Goal: Find specific page/section: Find specific page/section

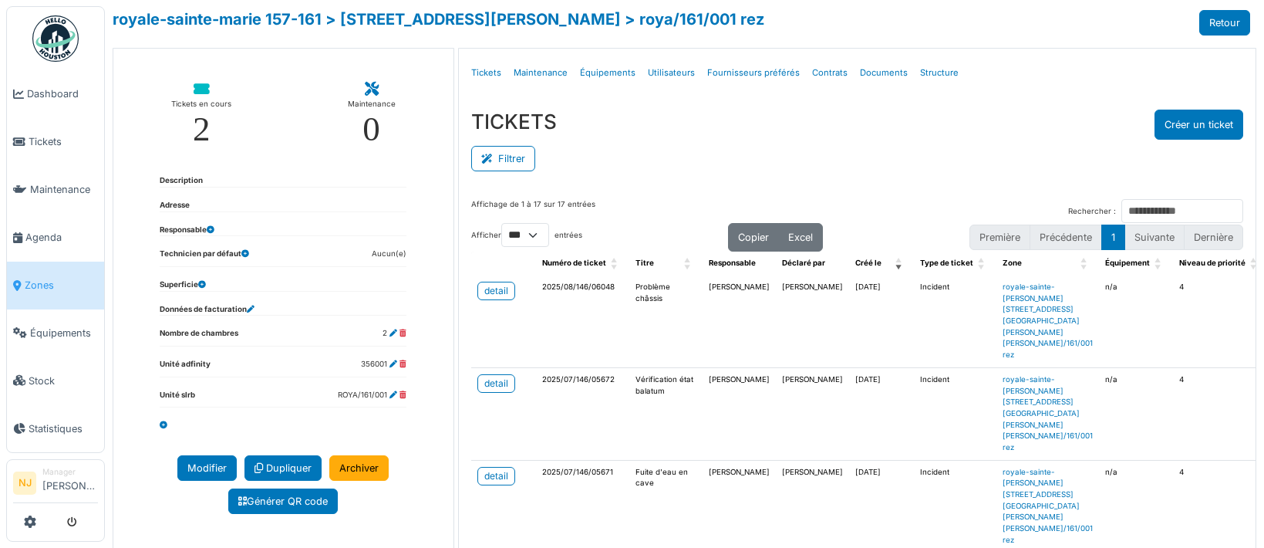
select select "***"
click at [40, 230] on span "Agenda" at bounding box center [61, 237] width 73 height 15
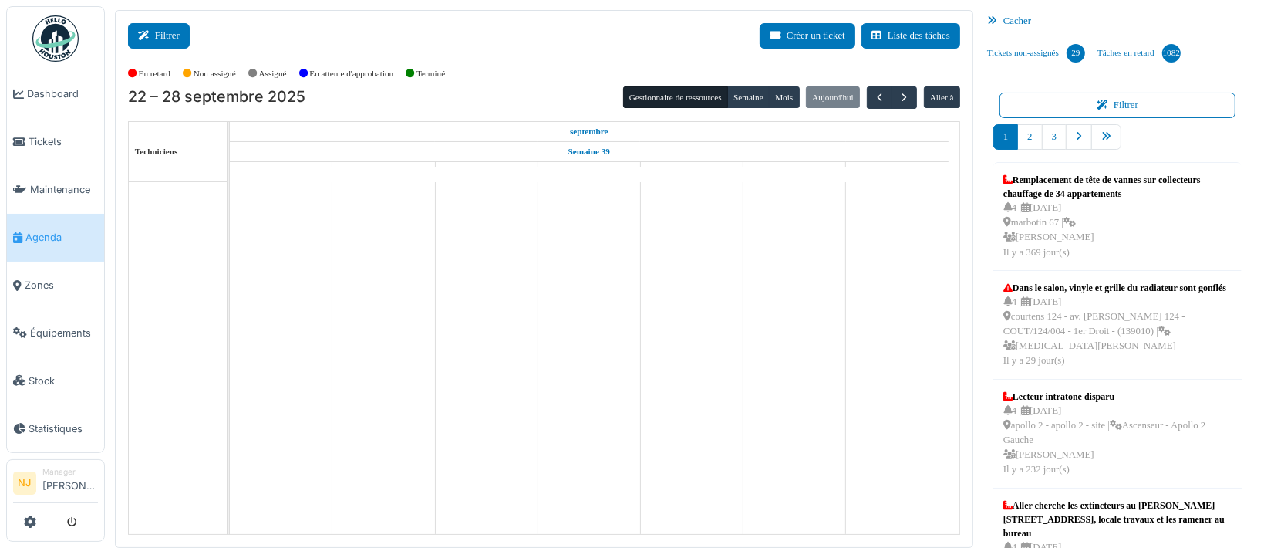
click at [164, 39] on button "Filtrer" at bounding box center [159, 35] width 62 height 25
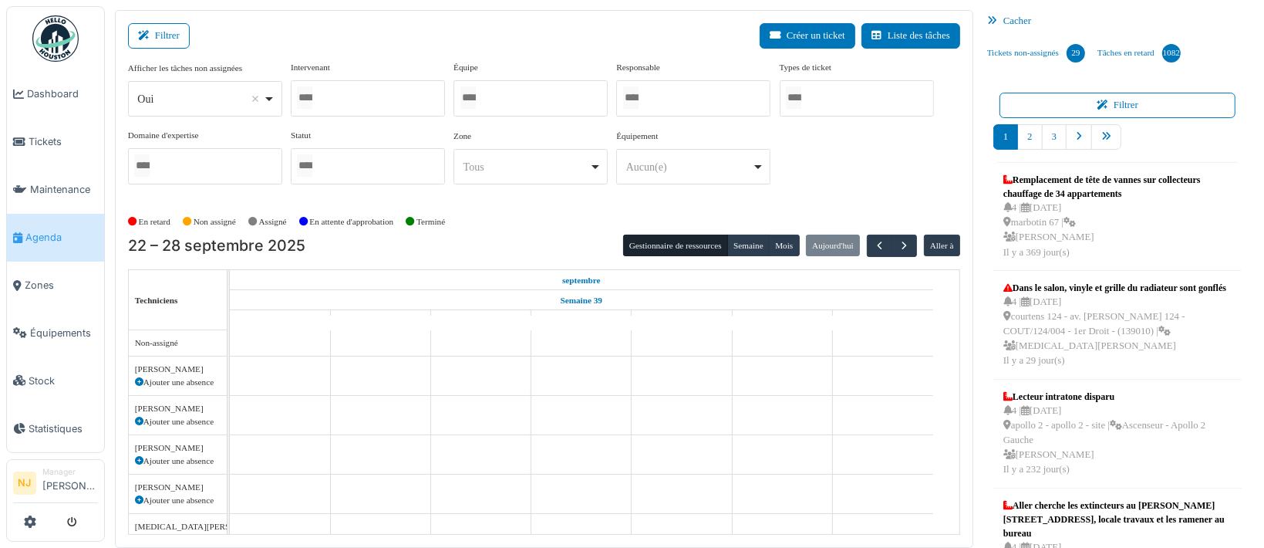
click at [537, 96] on div at bounding box center [531, 98] width 154 height 36
click at [510, 28] on div "Filtrer Créer un ticket Liste des tâches" at bounding box center [544, 42] width 832 height 38
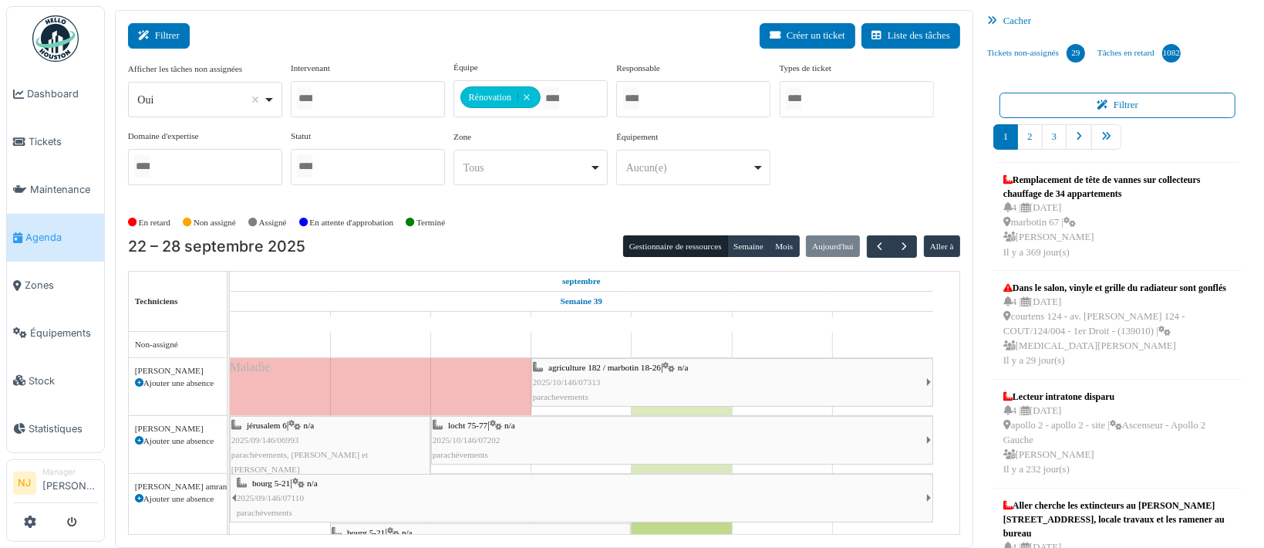
click at [161, 31] on button "Filtrer" at bounding box center [159, 35] width 62 height 25
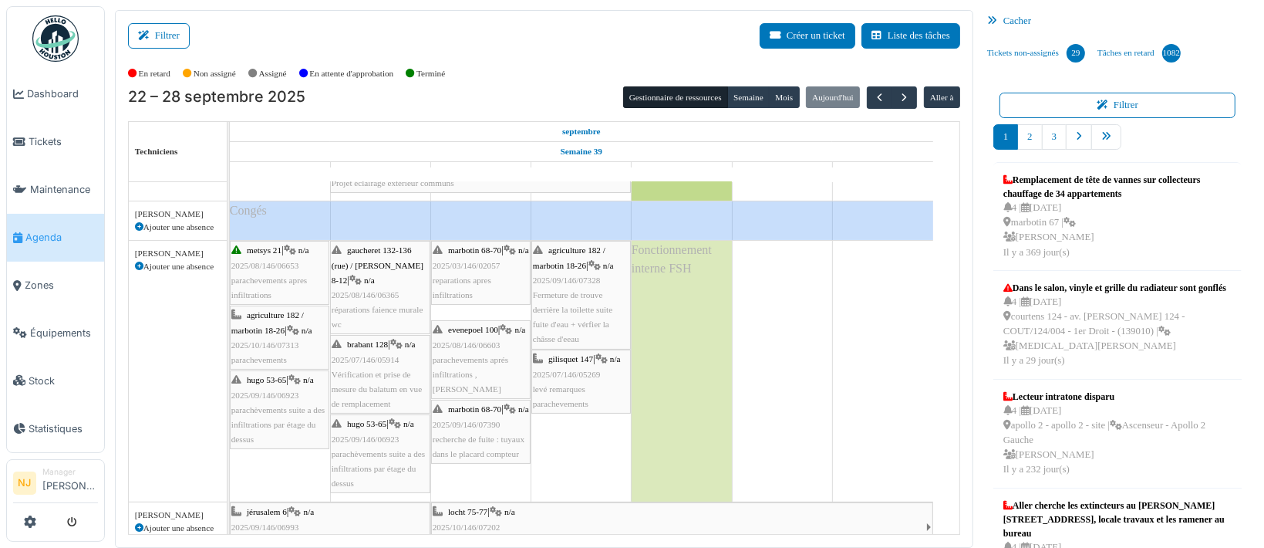
scroll to position [206, 0]
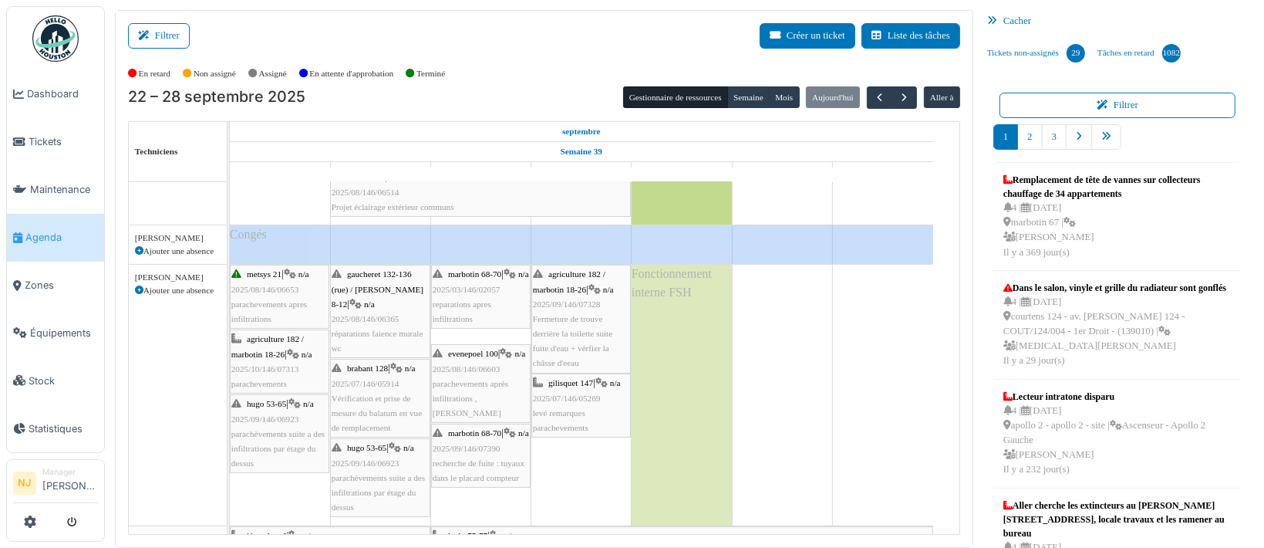
click at [368, 288] on span "gaucheret 132-136 (rue) / thomas 8-12" at bounding box center [378, 288] width 92 height 39
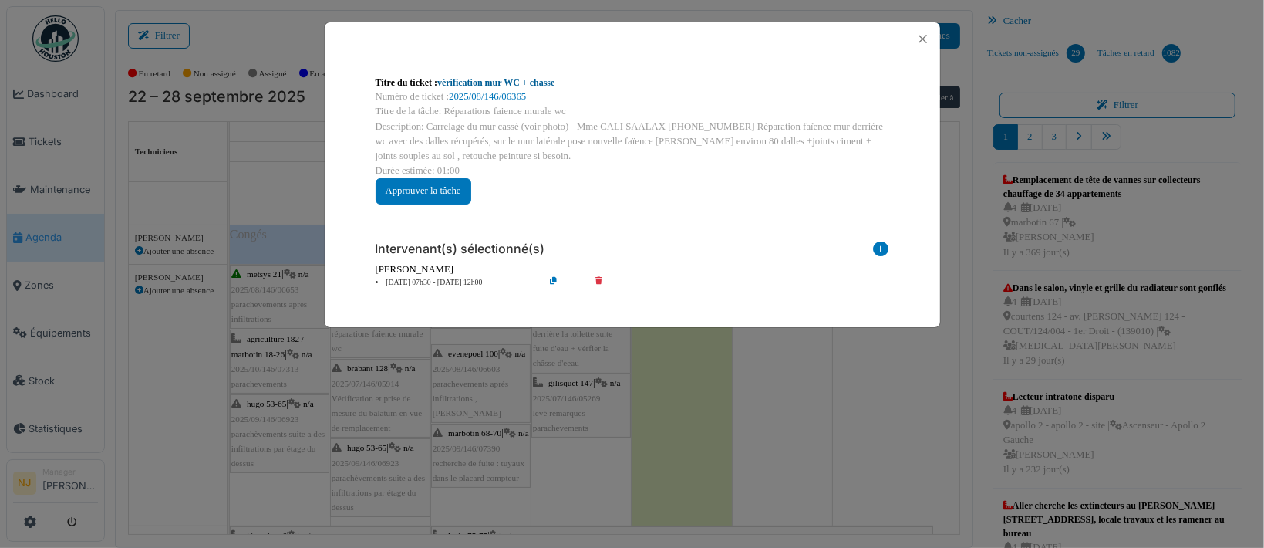
click at [464, 80] on link "vérification mur WC + chasse" at bounding box center [495, 82] width 117 height 11
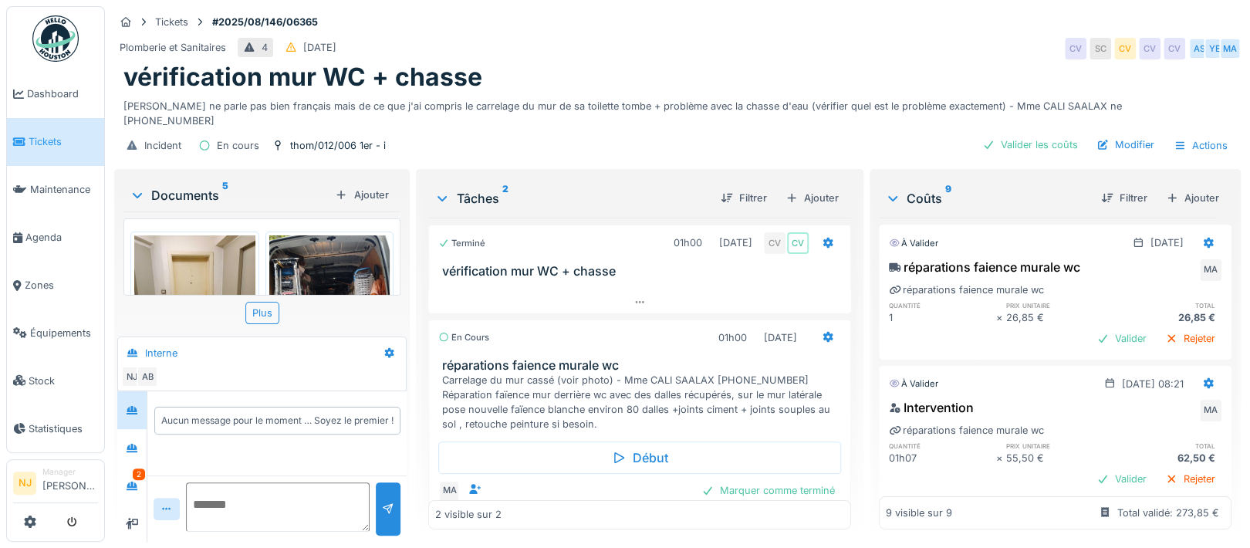
scroll to position [15, 0]
click at [138, 468] on div "2" at bounding box center [139, 474] width 12 height 12
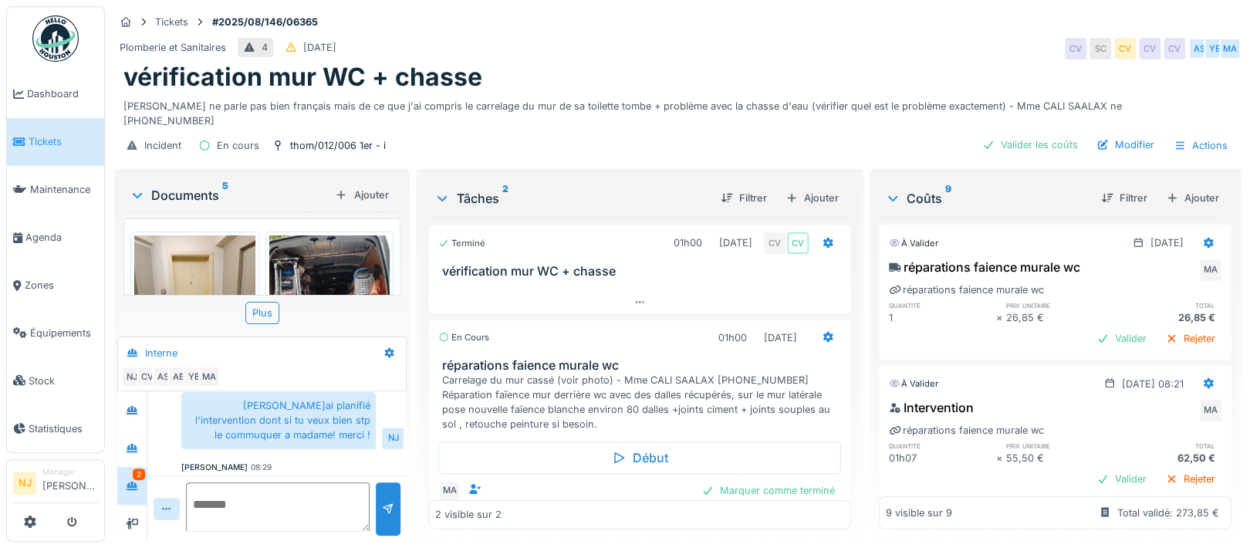
scroll to position [615, 0]
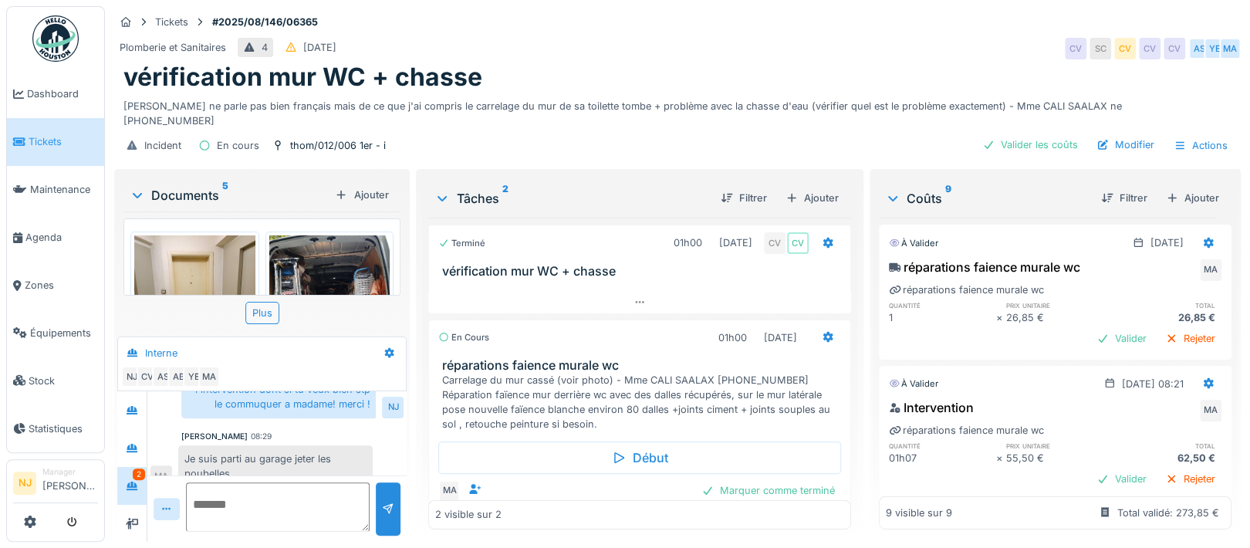
click at [132, 187] on icon at bounding box center [137, 194] width 12 height 15
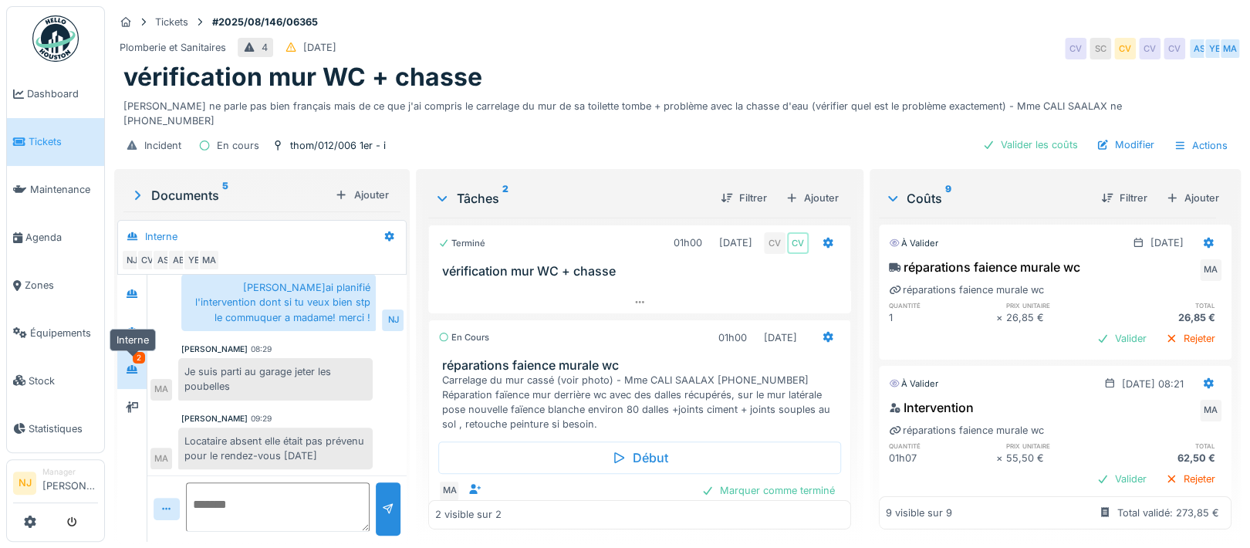
click at [130, 365] on icon at bounding box center [131, 369] width 11 height 8
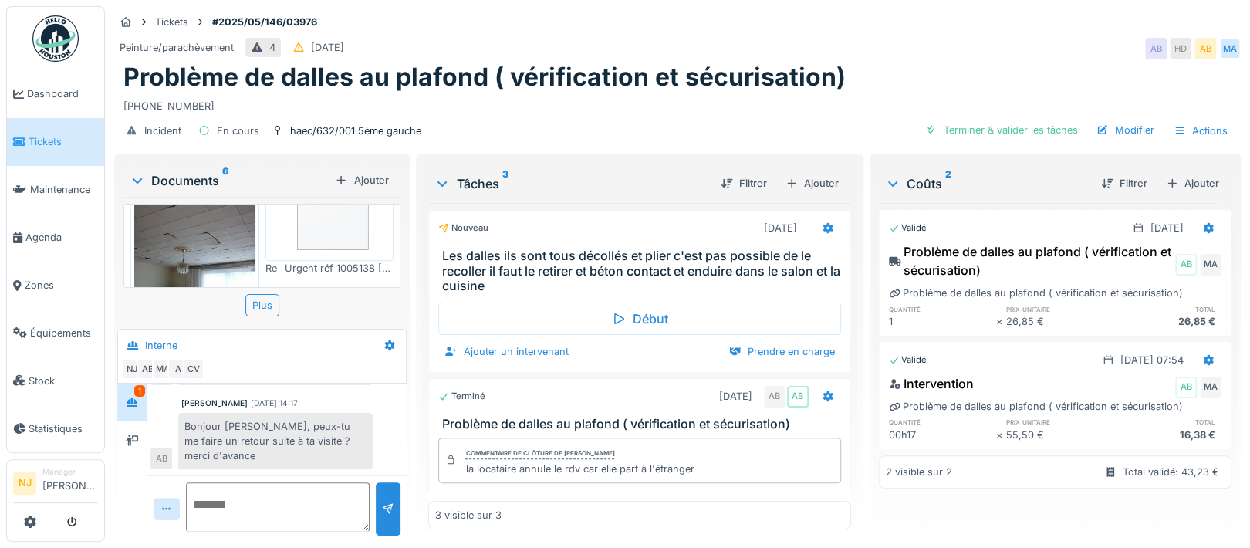
scroll to position [491, 0]
click at [197, 228] on img at bounding box center [194, 213] width 121 height 161
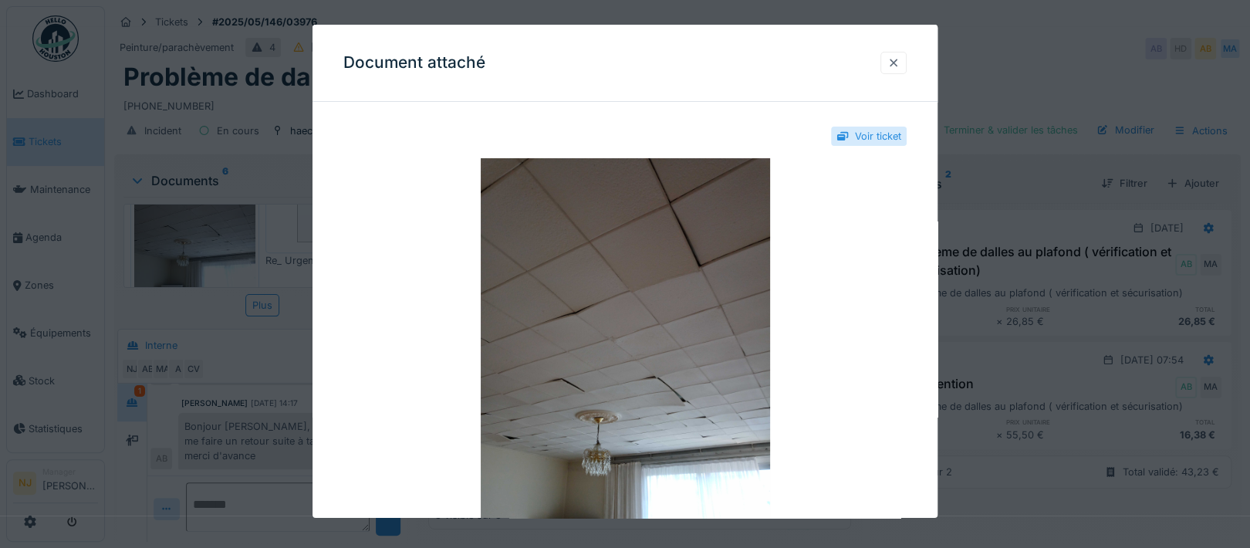
click at [899, 61] on div at bounding box center [893, 63] width 12 height 15
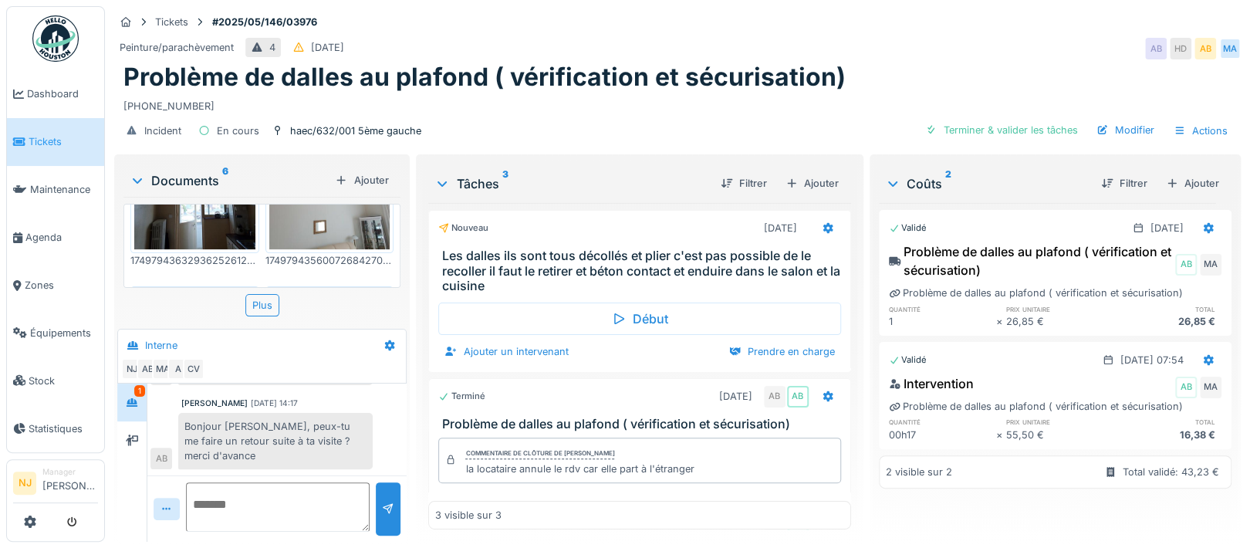
scroll to position [286, 0]
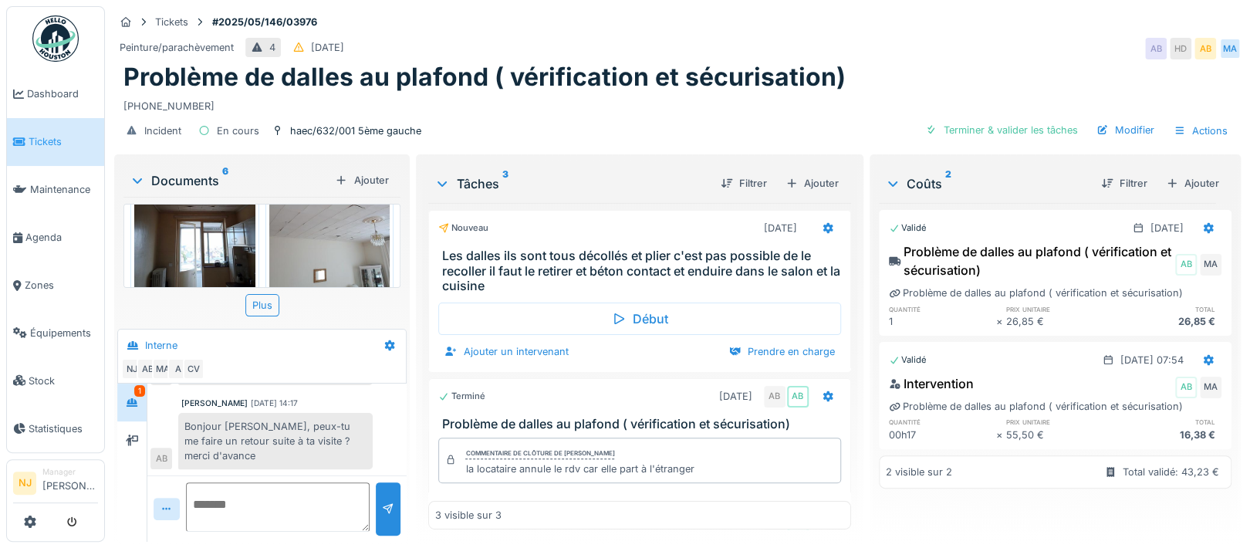
click at [309, 241] on img at bounding box center [329, 217] width 121 height 161
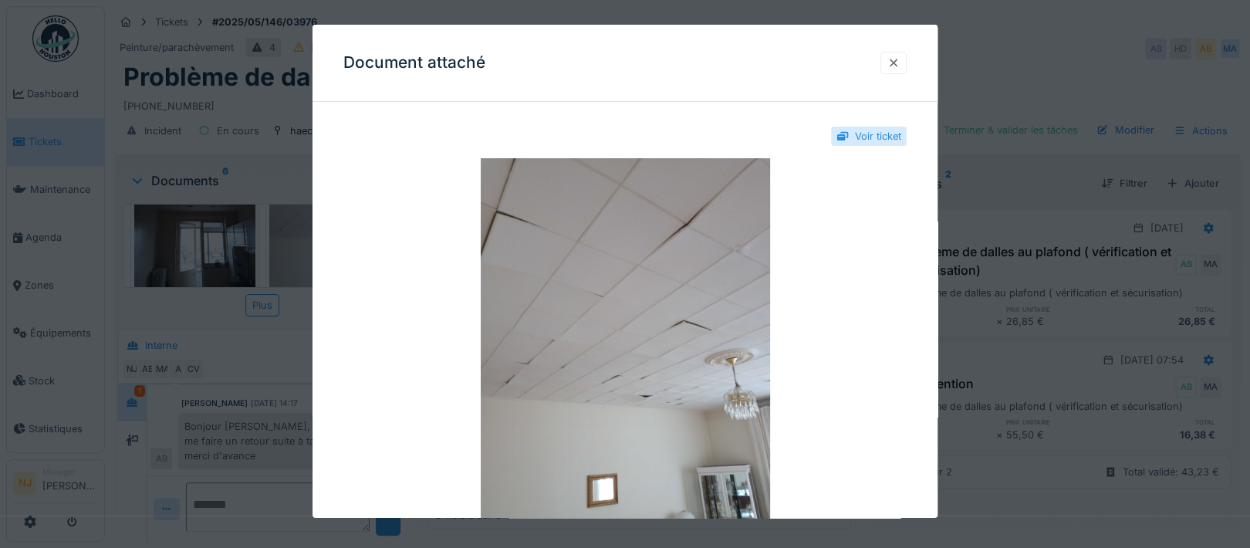
click at [899, 62] on div at bounding box center [893, 63] width 12 height 15
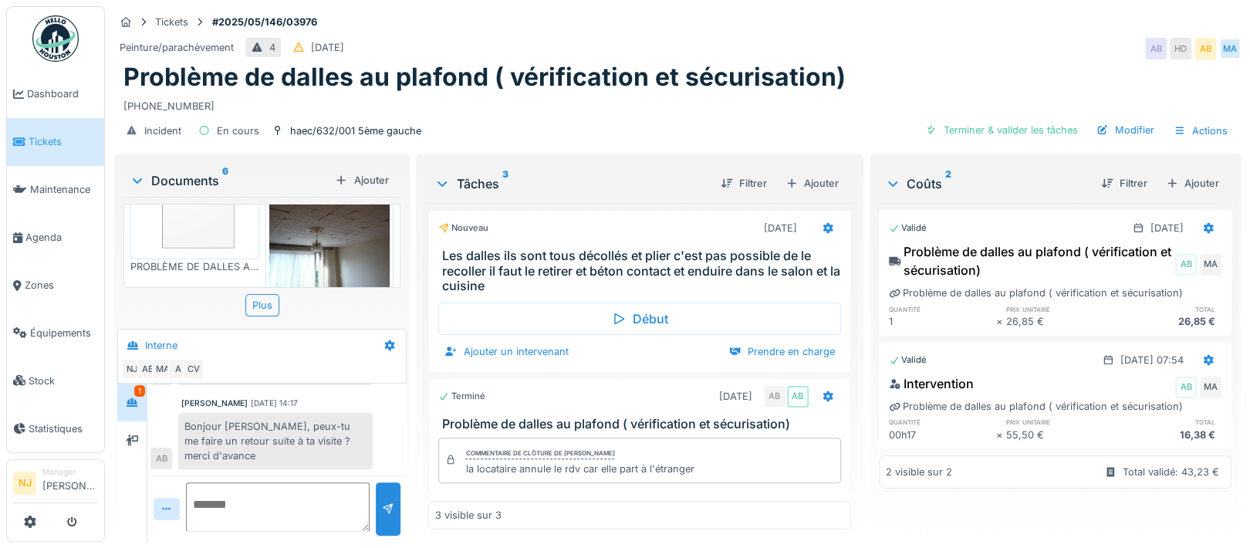
scroll to position [80, 0]
click at [322, 249] on img at bounding box center [329, 220] width 121 height 161
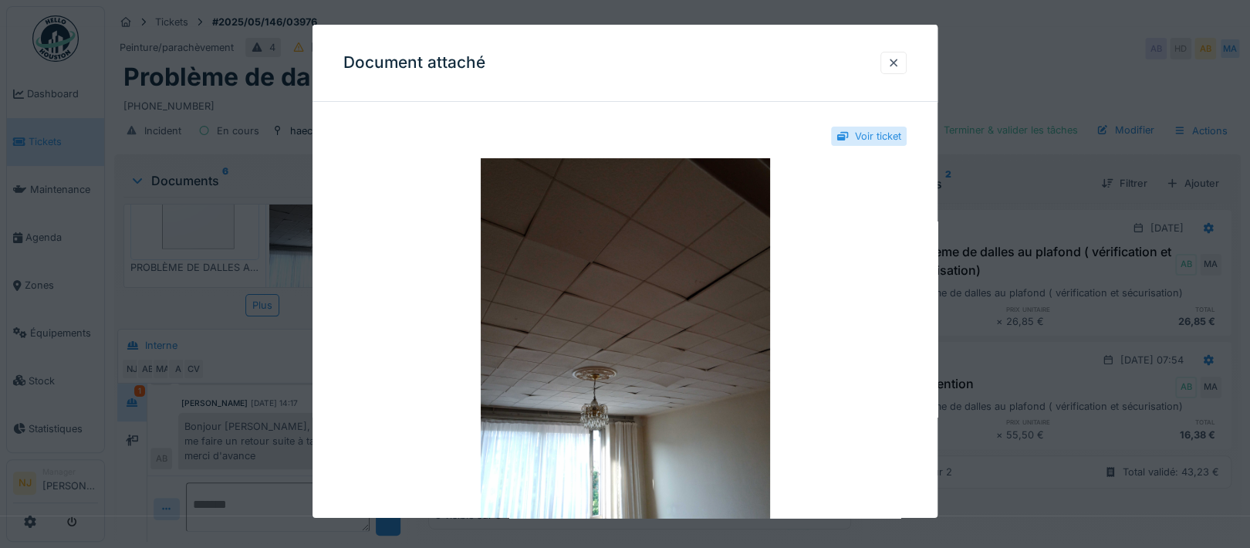
click at [781, 59] on div "Document attaché" at bounding box center [624, 63] width 625 height 77
click at [899, 65] on div at bounding box center [893, 63] width 12 height 15
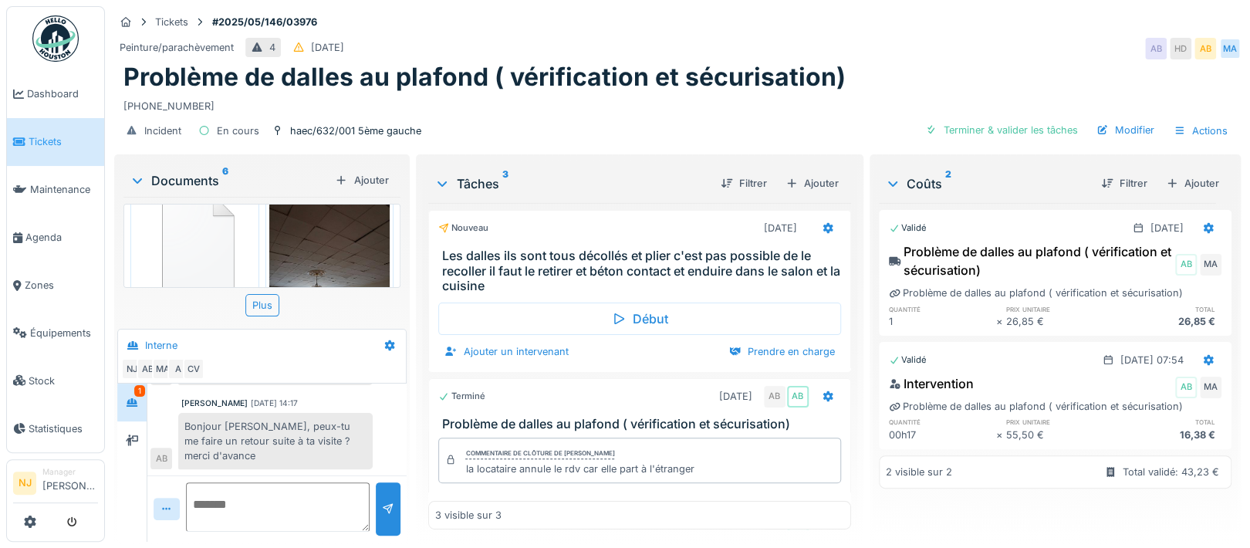
scroll to position [0, 0]
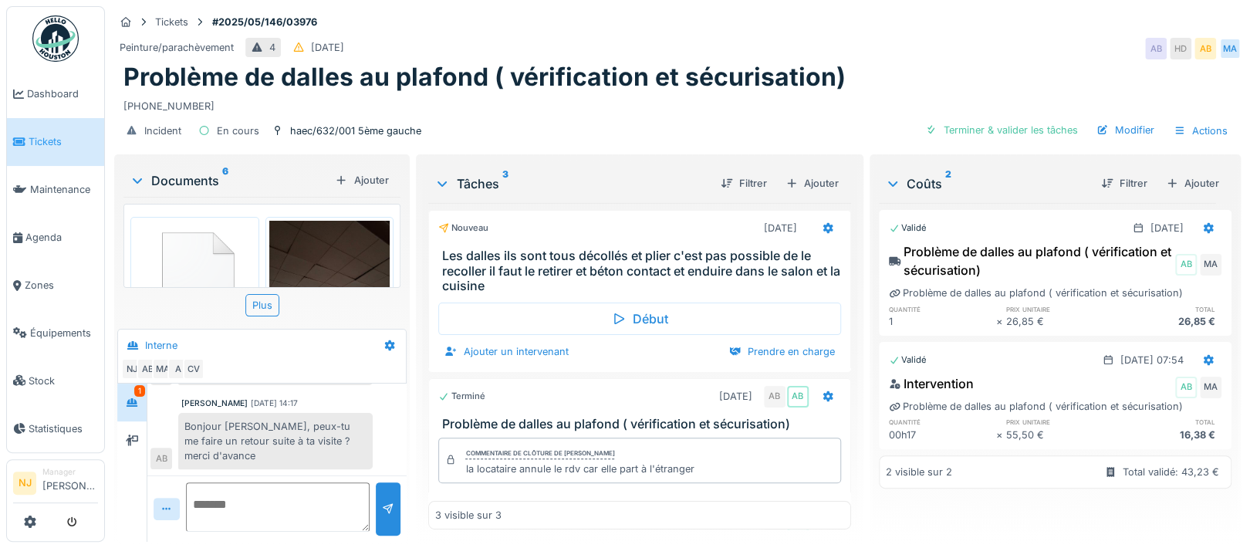
click at [318, 248] on img at bounding box center [329, 301] width 121 height 161
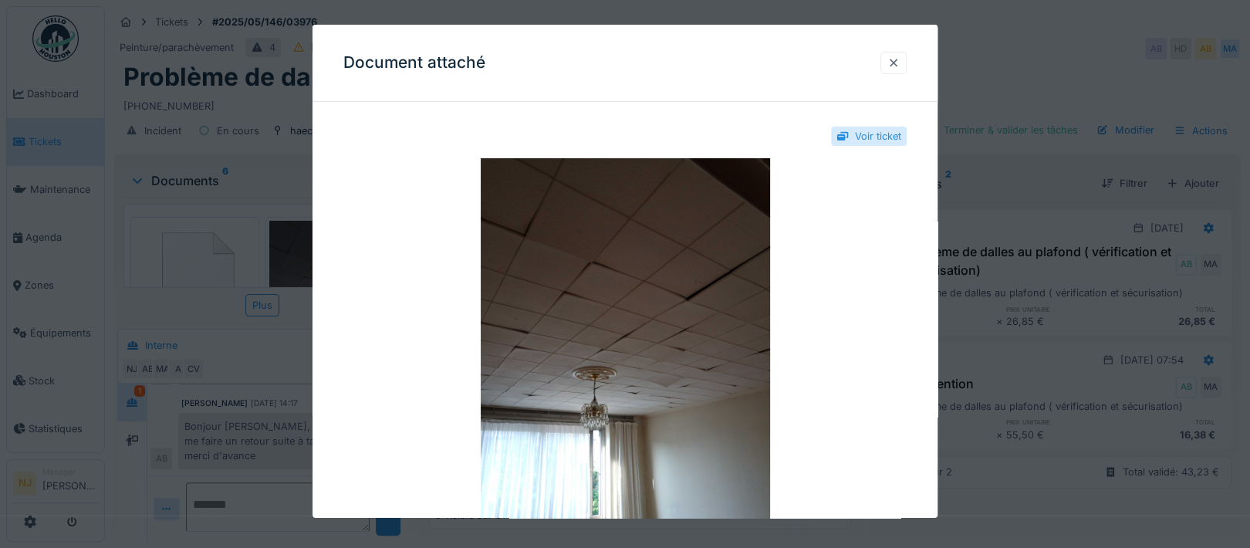
click at [899, 61] on div at bounding box center [893, 63] width 12 height 15
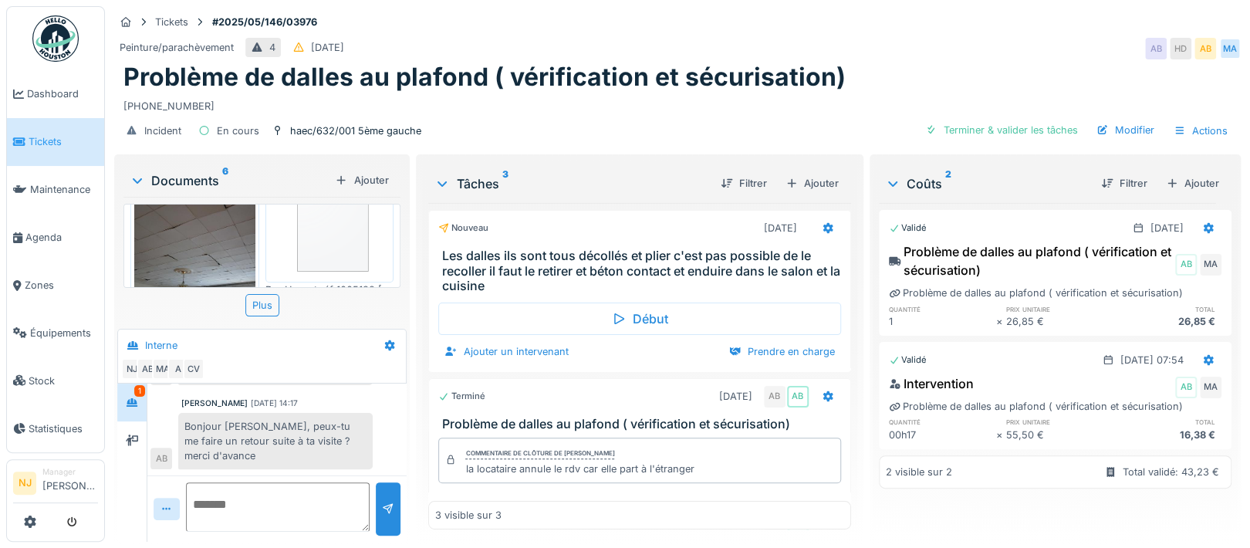
scroll to position [491, 0]
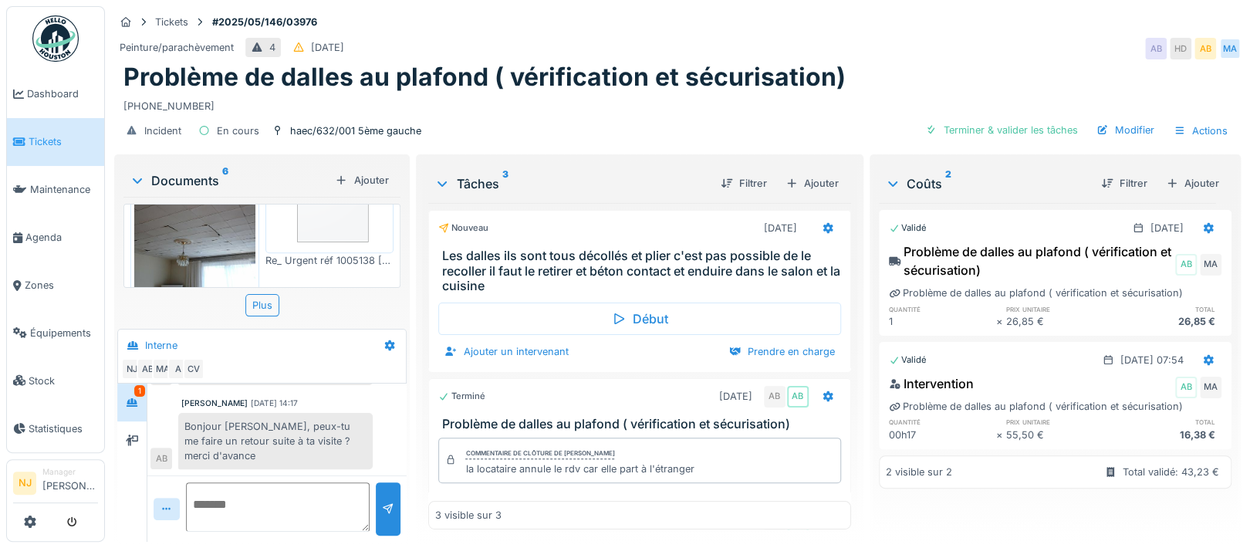
click at [194, 234] on img at bounding box center [194, 213] width 121 height 161
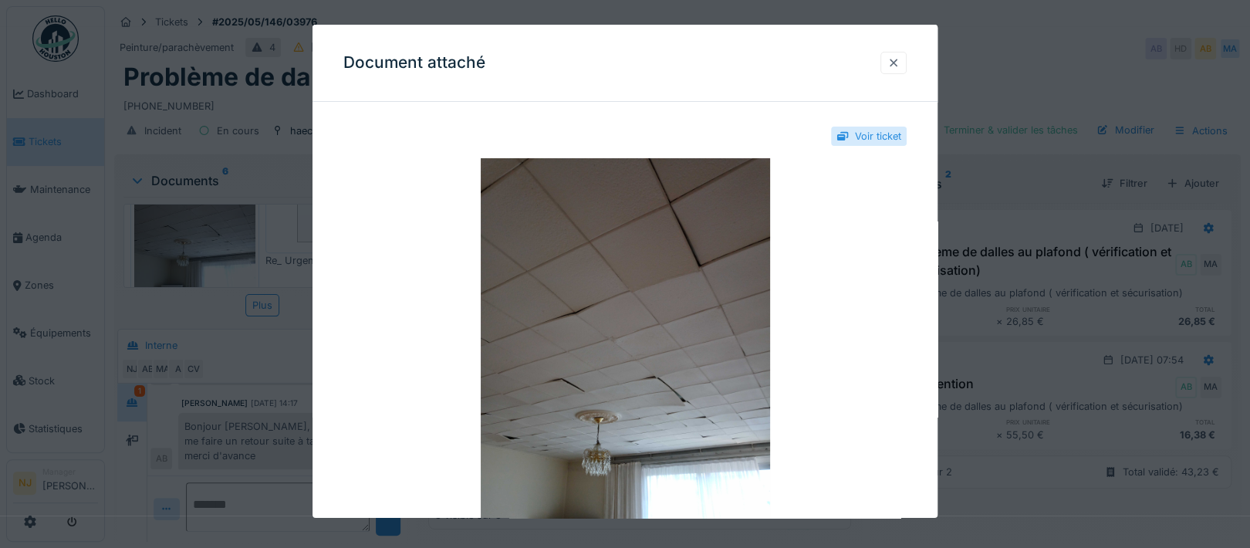
click at [899, 60] on div at bounding box center [893, 63] width 12 height 15
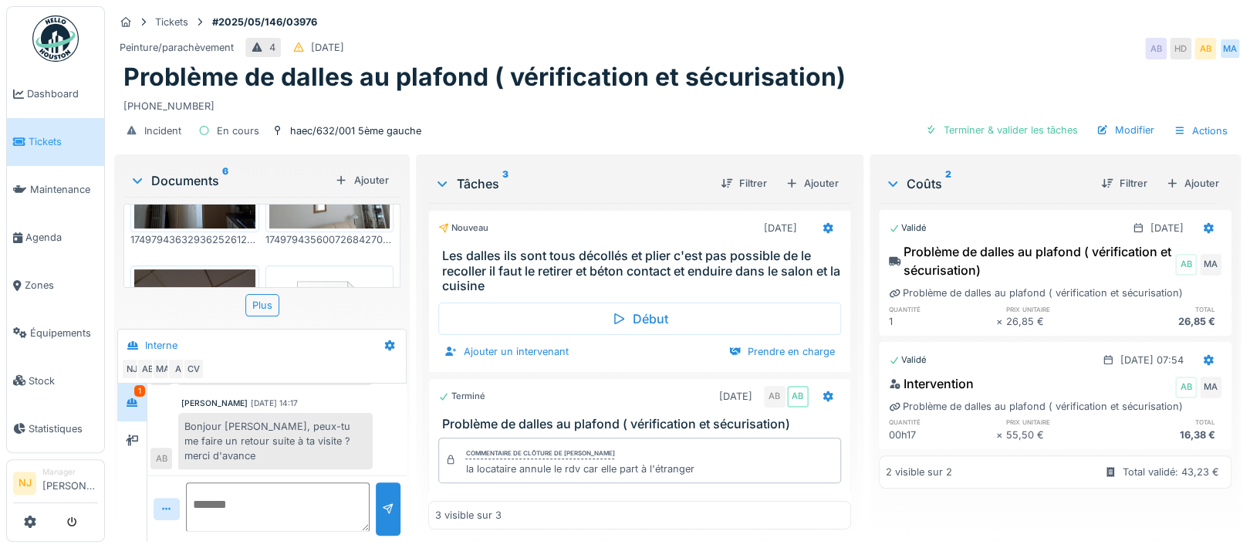
scroll to position [286, 0]
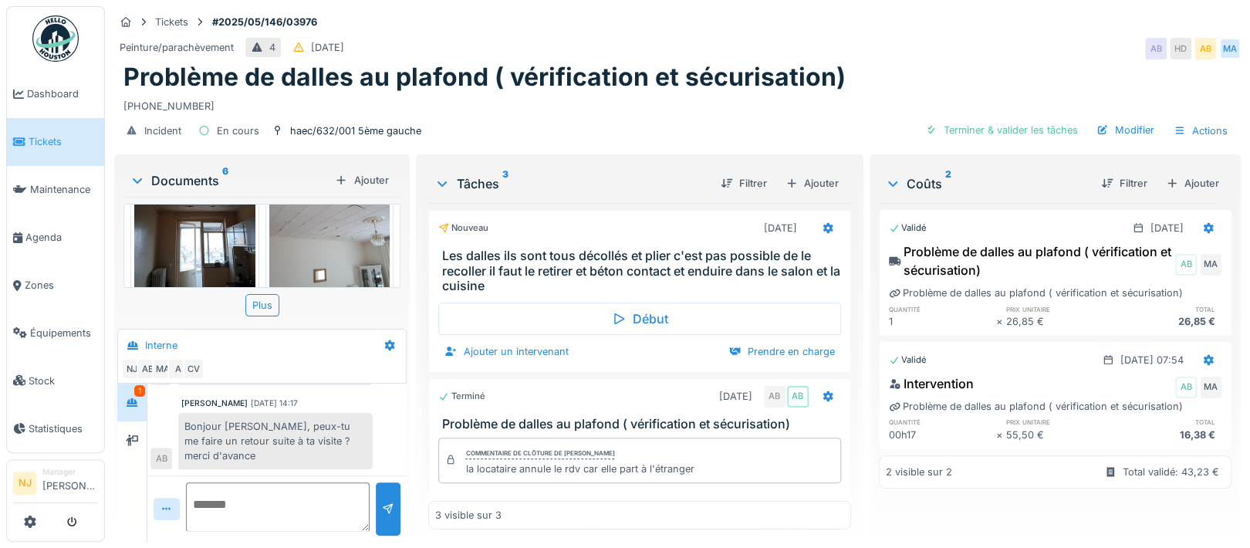
click at [211, 231] on img at bounding box center [194, 217] width 121 height 161
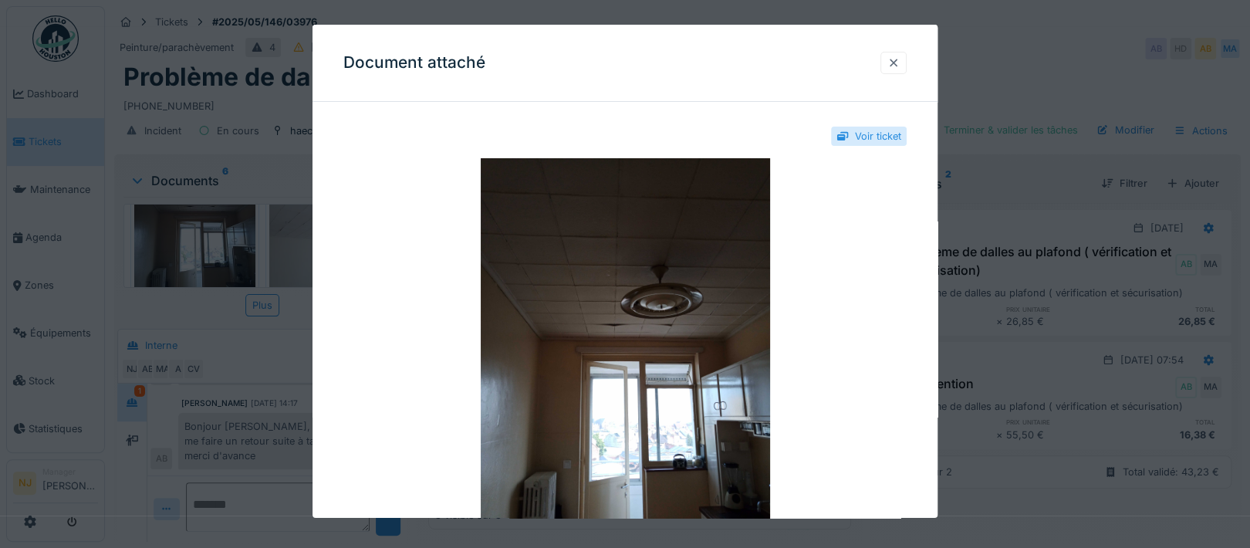
click at [899, 60] on div at bounding box center [893, 63] width 12 height 15
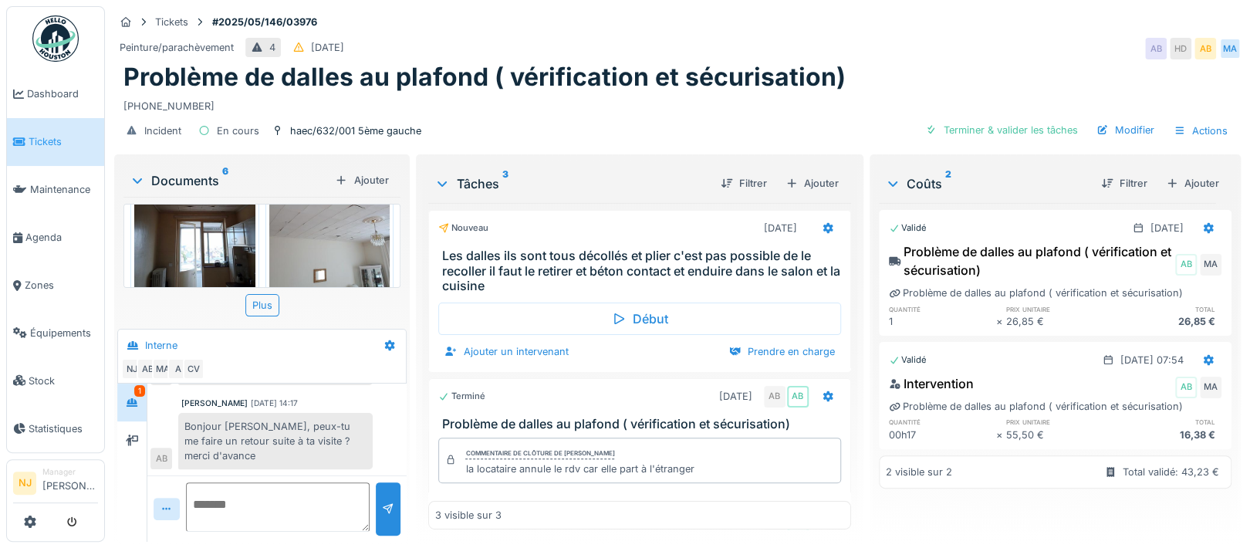
scroll to position [0, 0]
